Goal: Transaction & Acquisition: Register for event/course

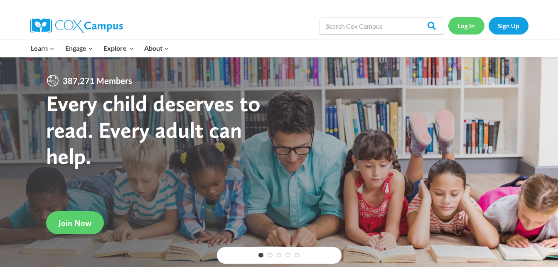
click at [463, 27] on link "Log In" at bounding box center [466, 25] width 36 height 17
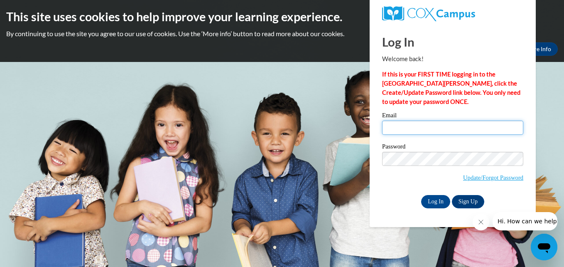
click at [419, 127] on input "Email" at bounding box center [452, 127] width 141 height 14
type input "[EMAIL_ADDRESS][DOMAIN_NAME]"
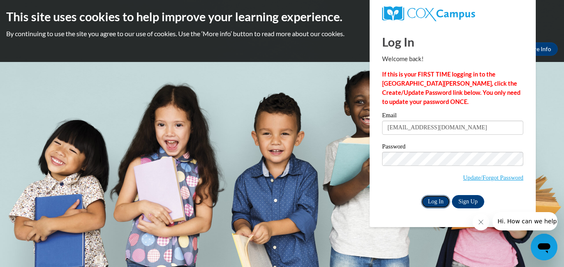
click at [434, 199] on input "Log In" at bounding box center [435, 201] width 29 height 13
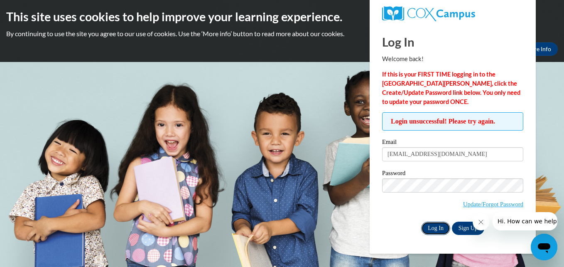
click at [436, 225] on input "Log In" at bounding box center [435, 227] width 29 height 13
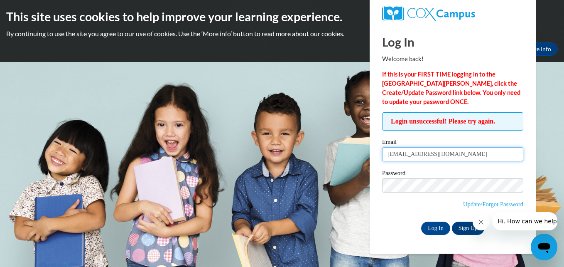
click at [451, 152] on input "ysmith@pcu.k12.ms.us" at bounding box center [452, 154] width 141 height 14
type input "y"
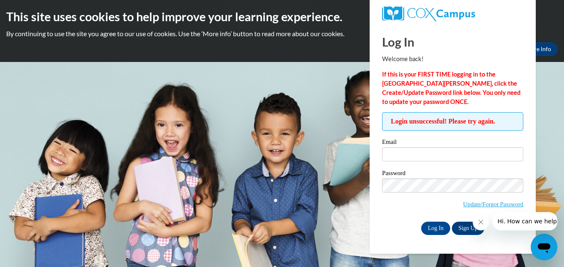
click at [482, 222] on icon "Close message from company" at bounding box center [480, 221] width 7 height 7
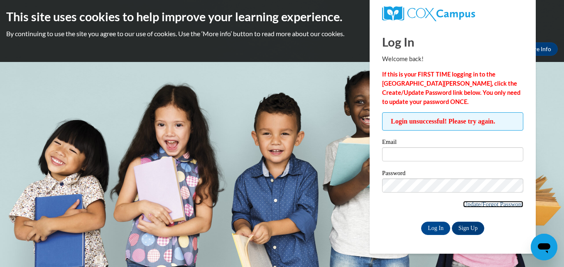
click at [474, 201] on link "Update/Forgot Password" at bounding box center [493, 204] width 60 height 7
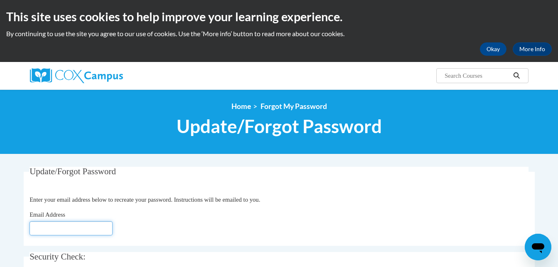
click at [96, 225] on input "Email Address" at bounding box center [70, 228] width 83 height 14
type input "[EMAIL_ADDRESS][DOMAIN_NAME]"
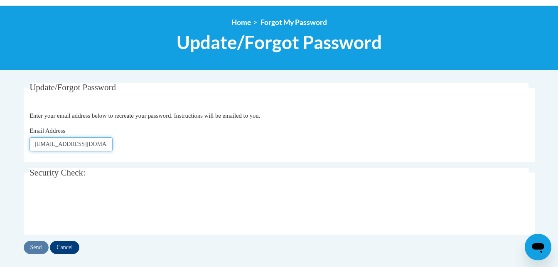
scroll to position [100, 0]
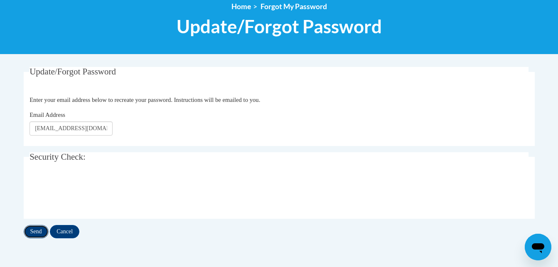
click at [34, 232] on input "Send" at bounding box center [36, 231] width 25 height 13
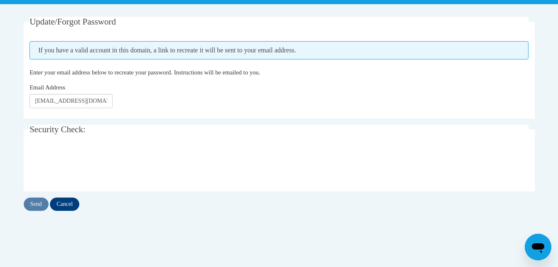
scroll to position [166, 0]
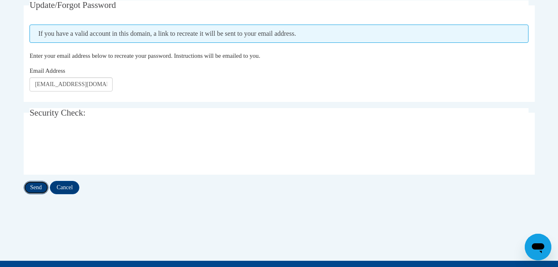
click at [39, 185] on input "Send" at bounding box center [36, 187] width 25 height 13
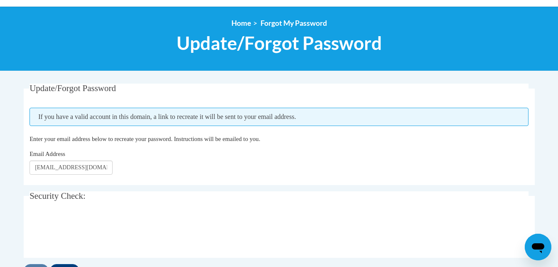
scroll to position [111, 0]
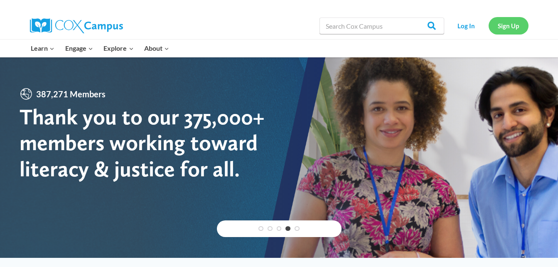
click at [516, 25] on link "Sign Up" at bounding box center [508, 25] width 40 height 17
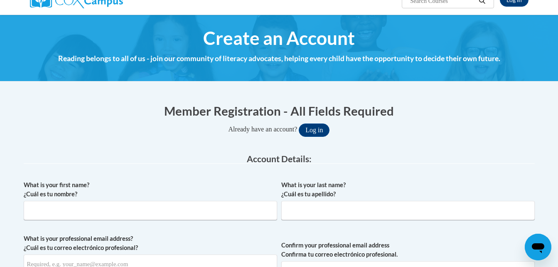
scroll to position [77, 0]
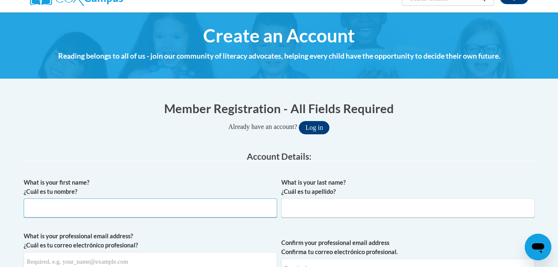
click at [204, 203] on input "What is your first name? ¿Cuál es tu nombre?" at bounding box center [150, 207] width 253 height 19
type input "Yolanda"
click at [316, 211] on input "What is your last name? ¿Cuál es tu apellido?" at bounding box center [407, 207] width 253 height 19
click at [316, 211] on input "Whitehead-Smith" at bounding box center [407, 207] width 253 height 19
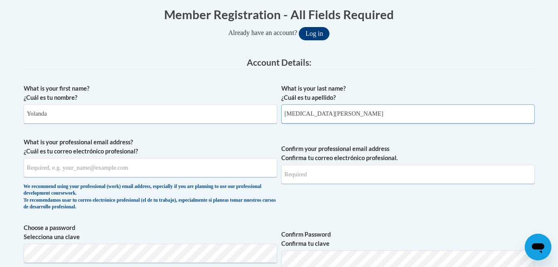
scroll to position [177, 0]
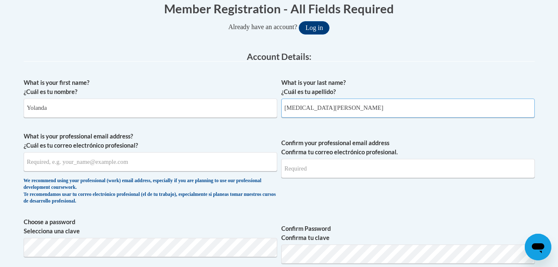
type input "Whitehead-Smith"
click at [193, 163] on input "What is your professional email address? ¿Cuál es tu correo electrónico profesi…" at bounding box center [150, 161] width 253 height 19
type input "ywhitehead@bellsouth.net"
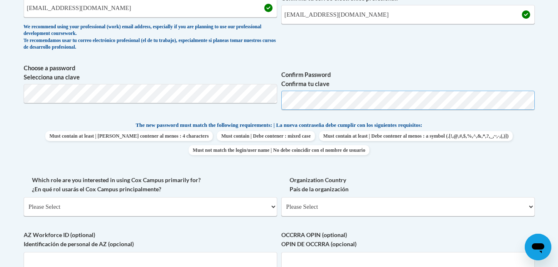
scroll to position [338, 0]
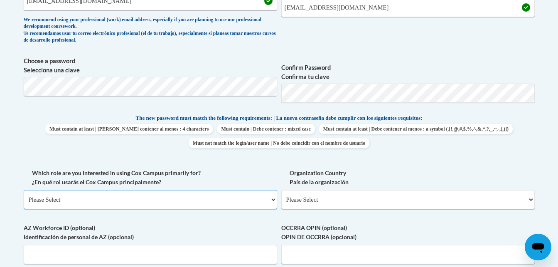
click at [272, 198] on select "Please Select College/University | Colegio/Universidad Community/Nonprofit Part…" at bounding box center [150, 199] width 253 height 19
select select "fbf2d438-af2f-41f8-98f1-81c410e29de3"
click at [24, 190] on select "Please Select College/University | Colegio/Universidad Community/Nonprofit Part…" at bounding box center [150, 199] width 253 height 19
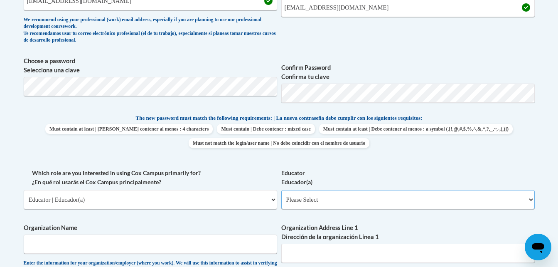
click at [529, 198] on select "Please Select Early Learning/Daycare Teacher/Family Home Care Provider | Maestr…" at bounding box center [407, 199] width 253 height 19
click at [531, 199] on select "Please Select Early Learning/Daycare Teacher/Family Home Care Provider | Maestr…" at bounding box center [407, 199] width 253 height 19
click at [514, 219] on div "What is your first name? ¿Cuál es tu nombre? Yolanda What is your last name? ¿C…" at bounding box center [279, 168] width 511 height 510
click at [531, 200] on select "Please Select Early Learning/Daycare Teacher/Family Home Care Provider | Maestr…" at bounding box center [407, 199] width 253 height 19
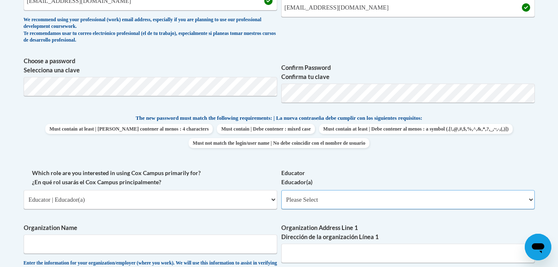
select select "8e40623d-54d0-45cd-9f92-5df65cd3f8cf"
click at [281, 190] on select "Please Select Early Learning/Daycare Teacher/Family Home Care Provider | Maestr…" at bounding box center [407, 199] width 253 height 19
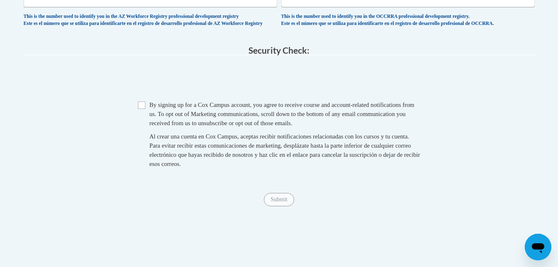
scroll to position [730, 0]
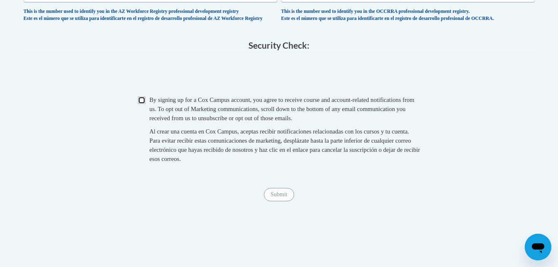
click at [143, 104] on input "Checkbox" at bounding box center [141, 99] width 7 height 7
checkbox input "true"
click at [272, 201] on input "Submit" at bounding box center [279, 194] width 30 height 13
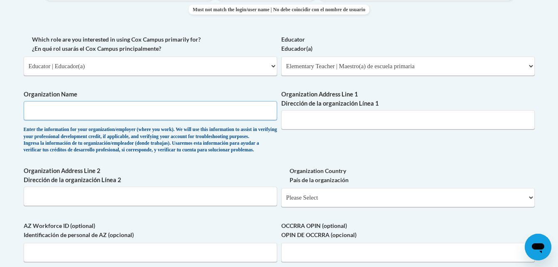
scroll to position [467, 0]
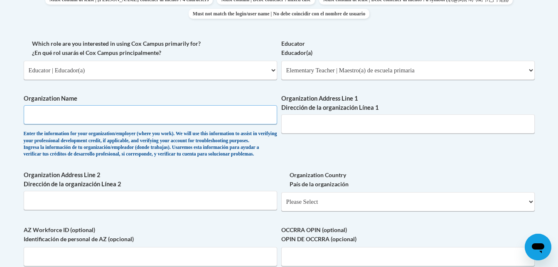
click at [225, 111] on input "Organization Name" at bounding box center [150, 114] width 253 height 19
click at [207, 189] on label "Organization Address Line 2 Dirección de la organización Línea 2" at bounding box center [150, 179] width 253 height 18
click at [207, 191] on input "Organization Address Line 2 Dirección de la organización Línea 2" at bounding box center [150, 200] width 253 height 19
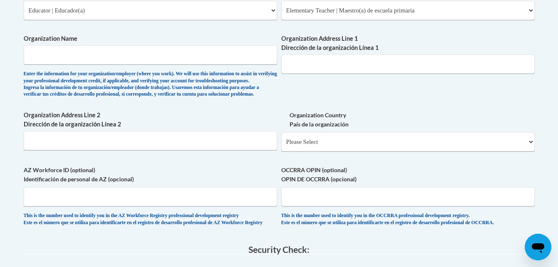
scroll to position [523, 0]
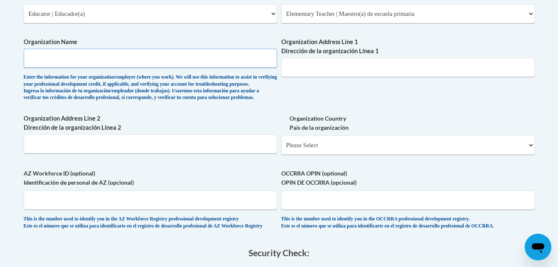
click at [212, 60] on input "Organization Name" at bounding box center [150, 58] width 253 height 19
type input "Picayune Head Start"
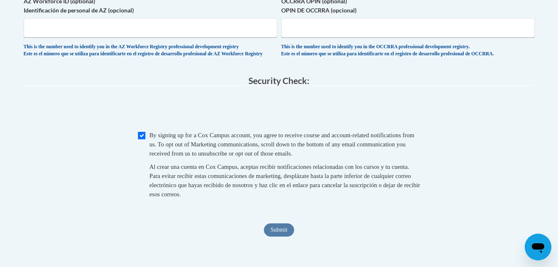
click at [296, 57] on div "This is the number used to identify you in the OCCRRA professional development …" at bounding box center [407, 51] width 253 height 14
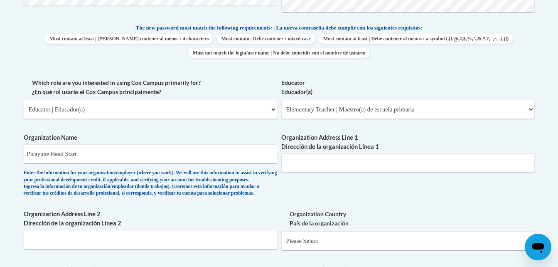
scroll to position [435, 0]
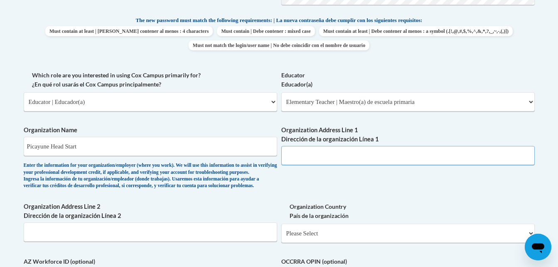
click at [384, 156] on input "Organization Address Line 1 Dirección de la organización Línea 1" at bounding box center [407, 155] width 253 height 19
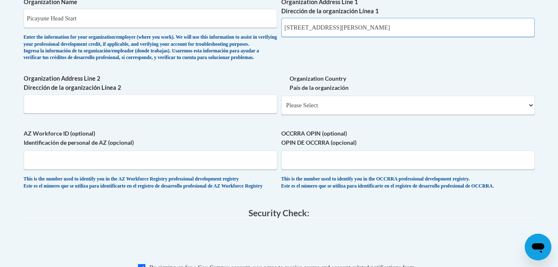
scroll to position [568, 0]
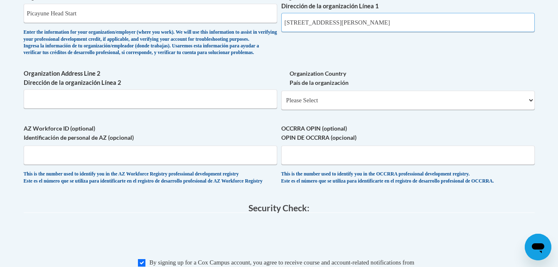
type input "[STREET_ADDRESS]"
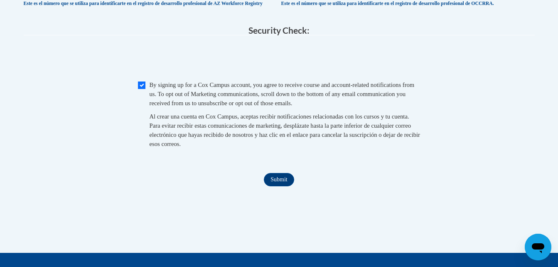
scroll to position [751, 0]
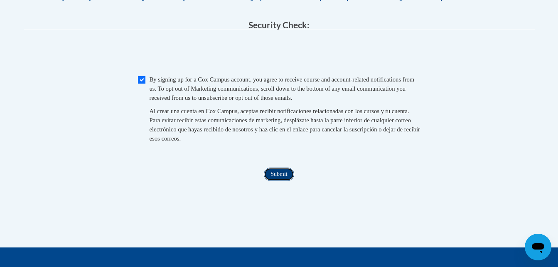
click at [281, 181] on input "Submit" at bounding box center [279, 173] width 30 height 13
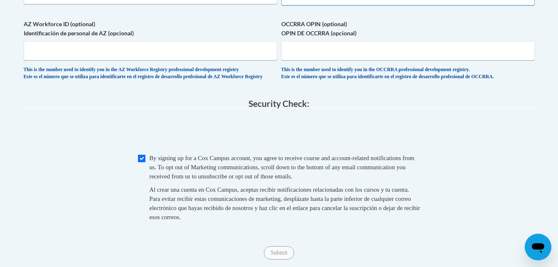
select select "ad49bcad-a171-4b2e-b99c-48b446064914"
select select
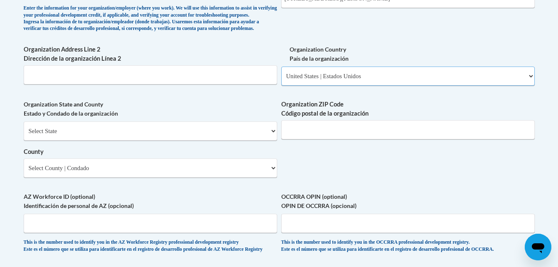
scroll to position [589, 0]
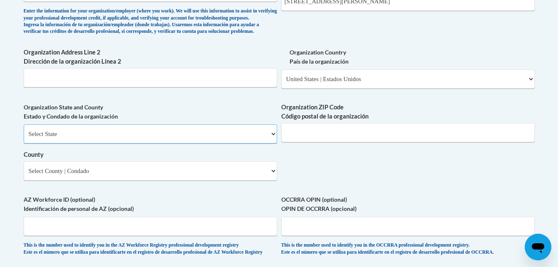
click at [275, 143] on select "Select State Alabama Alaska Arizona Arkansas California Colorado Connecticut De…" at bounding box center [150, 133] width 253 height 19
select select "Mississippi"
click at [24, 138] on select "Select State Alabama Alaska Arizona Arkansas California Colorado Connecticut De…" at bounding box center [150, 133] width 253 height 19
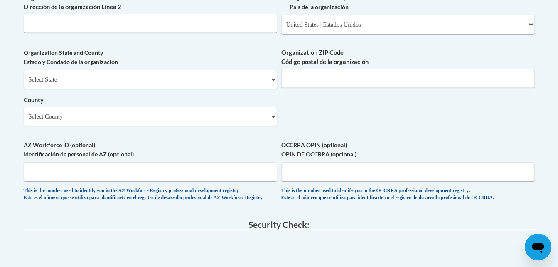
scroll to position [627, 0]
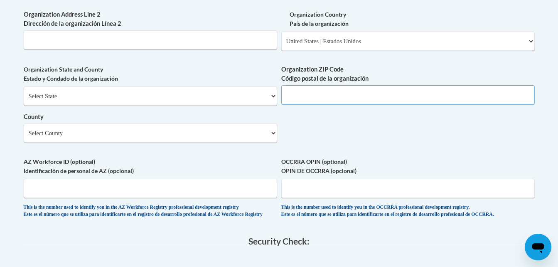
click at [365, 104] on input "Organization ZIP Code Código postal de la organización" at bounding box center [407, 94] width 253 height 19
type input "39466"
click at [273, 142] on select "Select County Adams Alcorn Amite Attala Benton Bolivar Calhoun Carroll Chickasa…" at bounding box center [150, 132] width 253 height 19
select select "Pearl River"
click at [24, 137] on select "Select County Adams Alcorn Amite Attala Benton Bolivar Calhoun Carroll Chickasa…" at bounding box center [150, 132] width 253 height 19
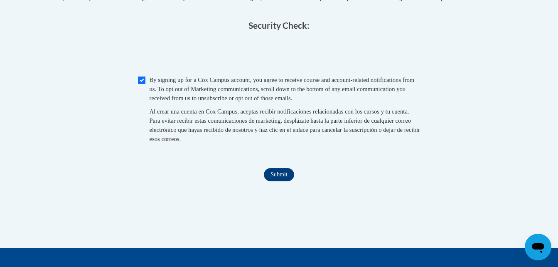
scroll to position [843, 0]
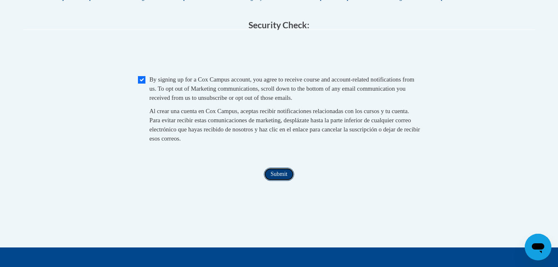
click at [277, 181] on input "Submit" at bounding box center [279, 173] width 30 height 13
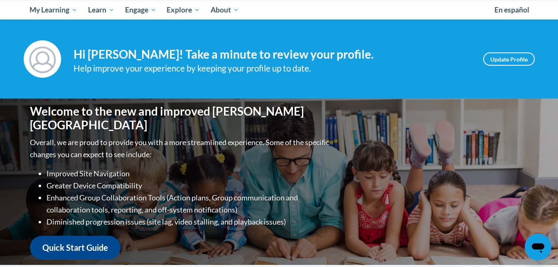
scroll to position [81, 0]
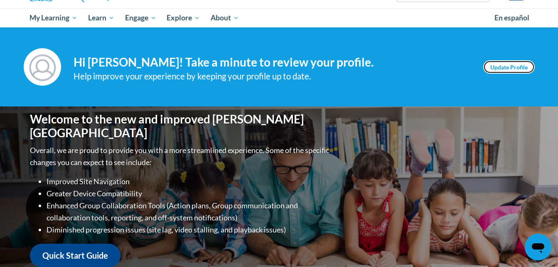
click at [515, 65] on link "Update Profile" at bounding box center [508, 66] width 51 height 13
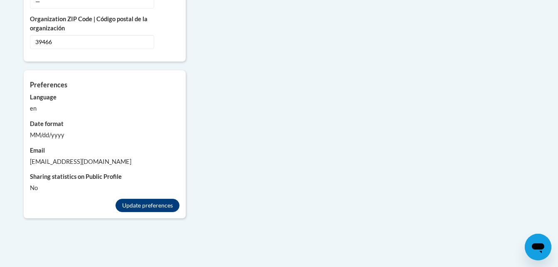
scroll to position [787, 0]
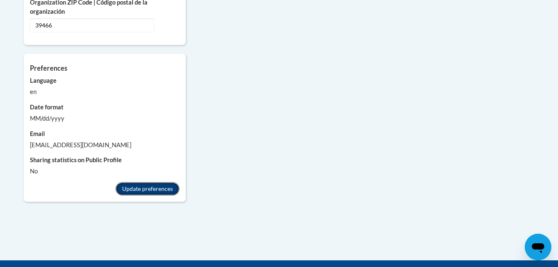
click at [164, 182] on button "Update preferences" at bounding box center [147, 188] width 64 height 13
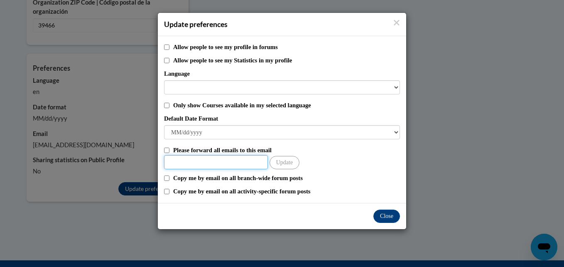
click at [253, 164] on input "Other Email" at bounding box center [216, 162] width 104 height 14
type input "ywhitehead@bellsouth.net"
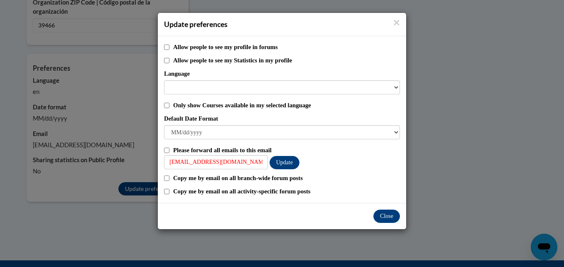
click at [370, 181] on label "Copy me by email on all branch-wide forum posts" at bounding box center [286, 177] width 227 height 9
click at [169, 181] on input "Copy me by email on all branch-wide forum posts" at bounding box center [166, 177] width 5 height 5
click at [166, 177] on input "Copy me by email on all branch-wide forum posts" at bounding box center [166, 177] width 5 height 5
checkbox input "false"
click at [383, 215] on button "Close" at bounding box center [386, 215] width 27 height 13
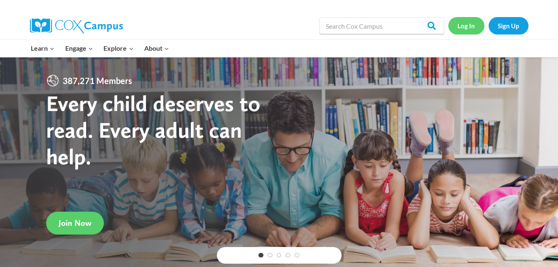
click at [458, 26] on link "Log In" at bounding box center [466, 25] width 36 height 17
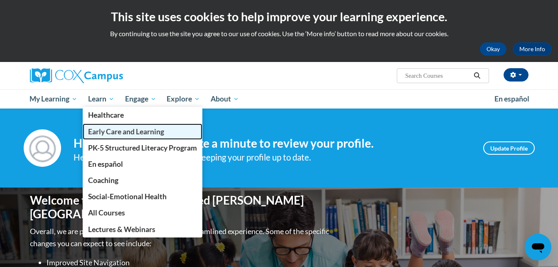
click at [117, 130] on span "Early Care and Learning" at bounding box center [126, 131] width 76 height 9
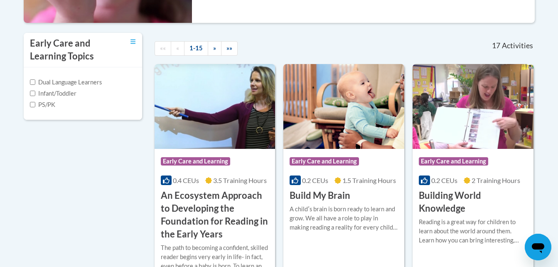
scroll to position [278, 0]
